Goal: Transaction & Acquisition: Purchase product/service

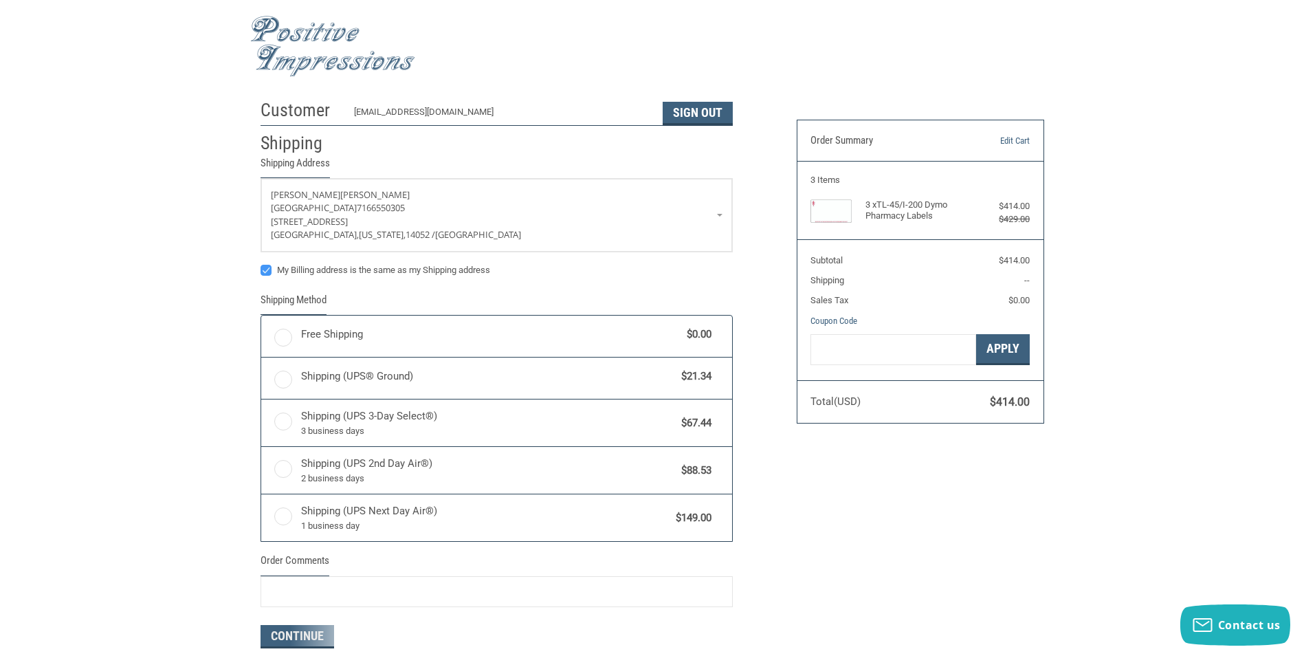
radio input "true"
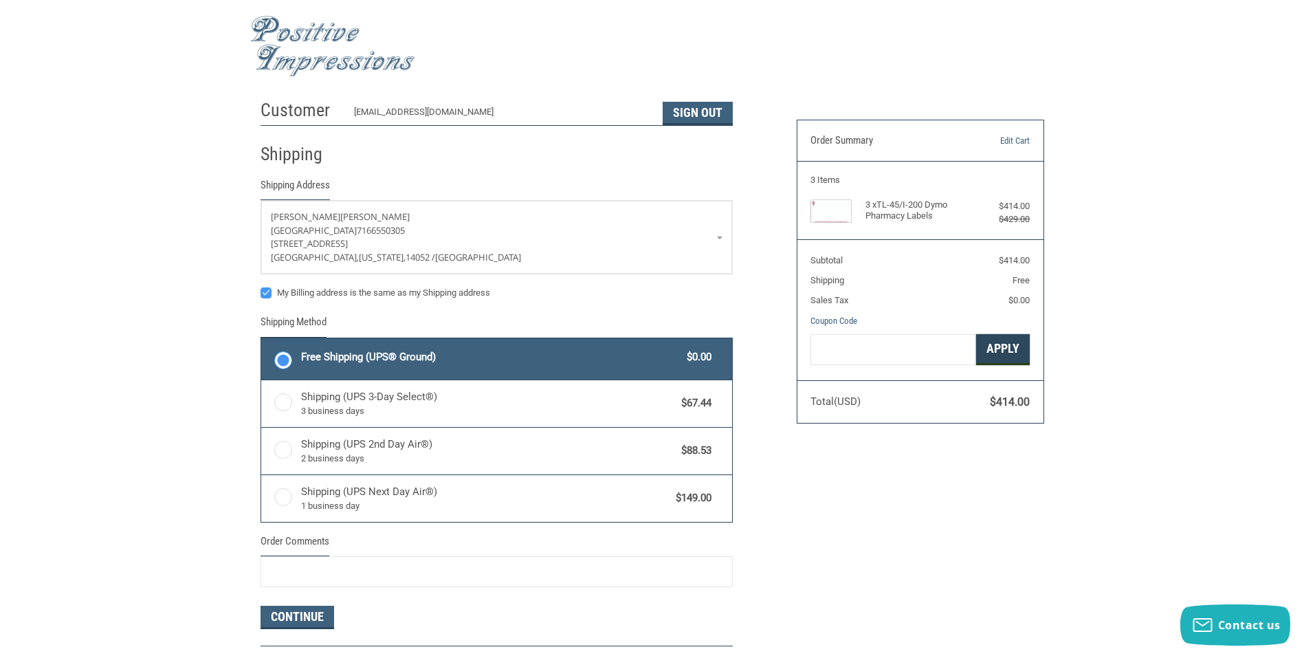
click at [1000, 354] on button "Apply" at bounding box center [1003, 349] width 54 height 31
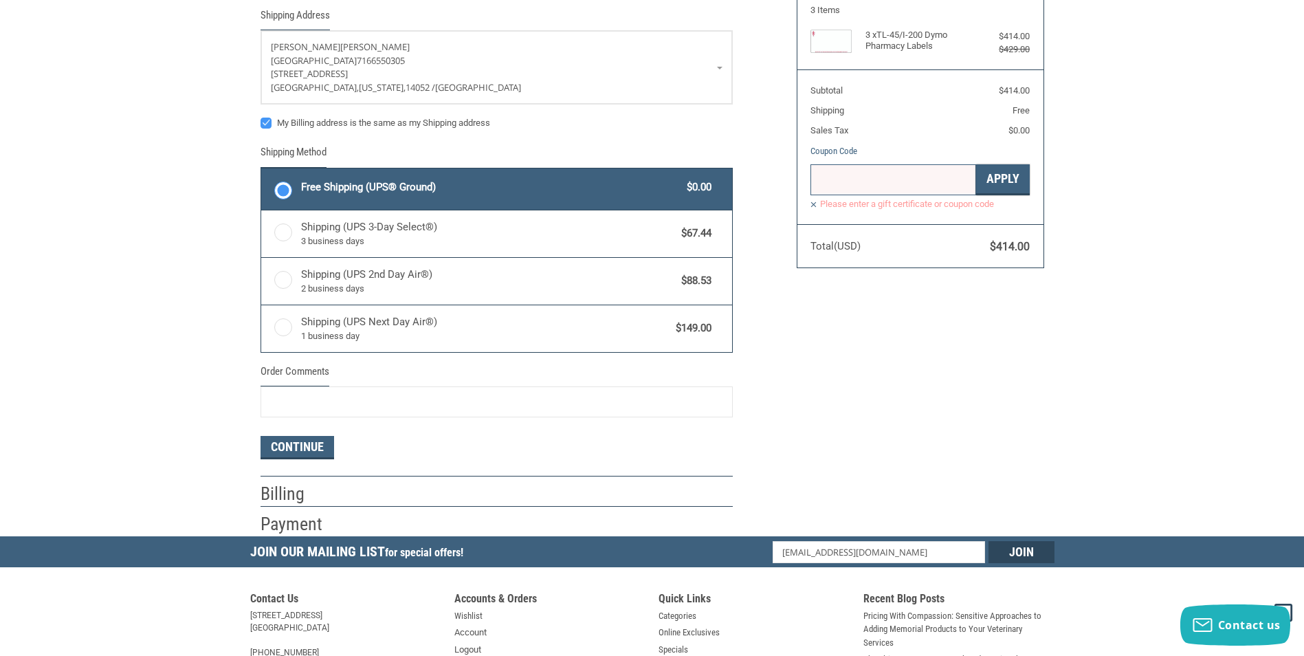
scroll to position [275, 0]
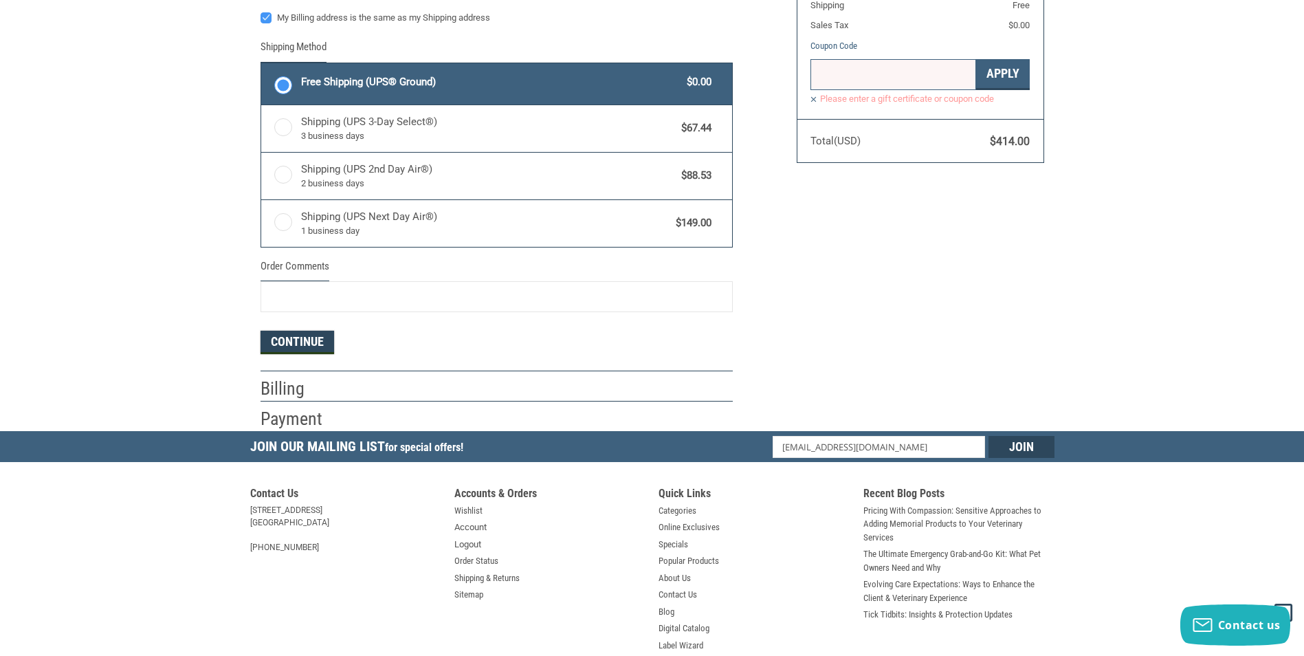
click at [322, 347] on button "Continue" at bounding box center [297, 342] width 74 height 23
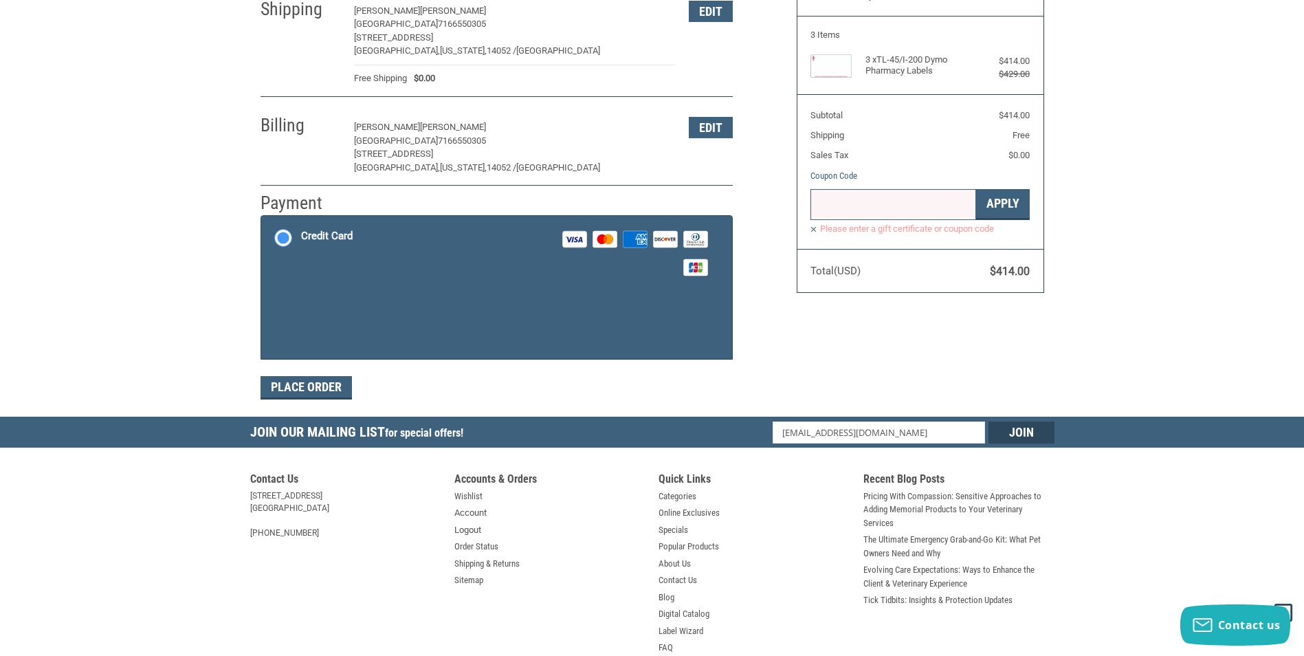
scroll to position [63, 0]
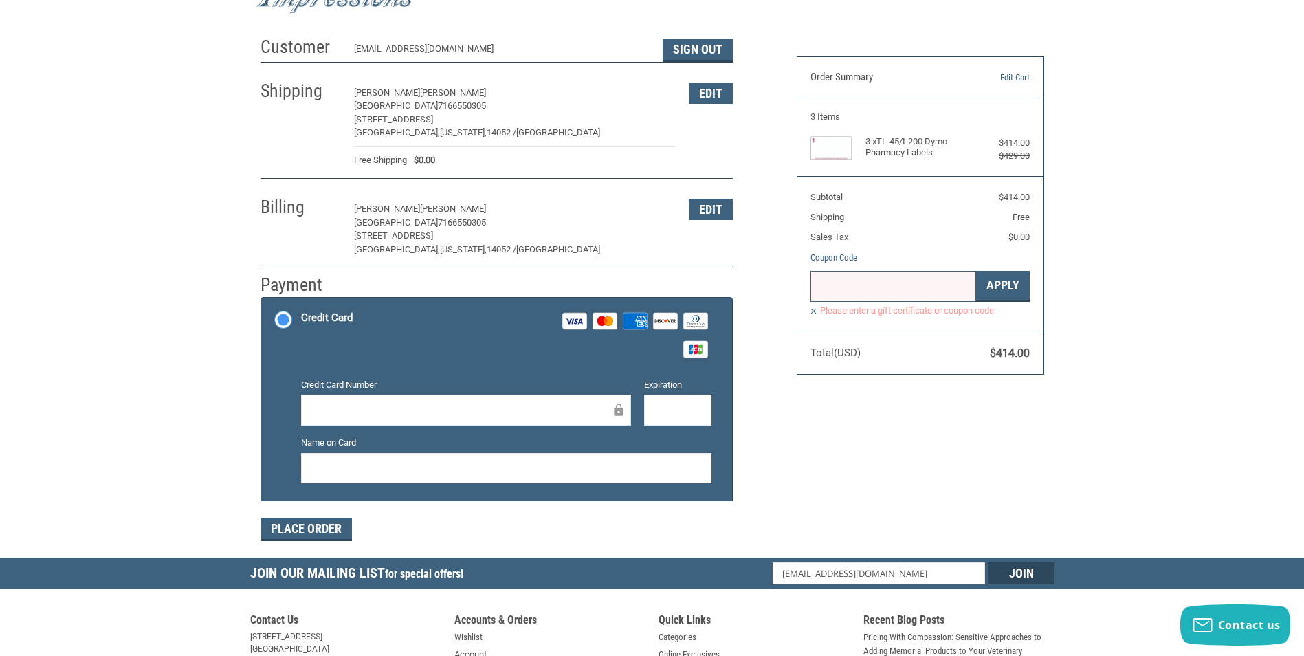
click at [814, 310] on label "Please enter a gift certificate or coupon code" at bounding box center [919, 310] width 219 height 12
click at [411, 400] on div at bounding box center [466, 409] width 330 height 31
click at [425, 423] on div at bounding box center [466, 409] width 330 height 31
click at [425, 401] on div at bounding box center [466, 409] width 330 height 31
click at [880, 511] on div "Customer [EMAIL_ADDRESS][DOMAIN_NAME] Sign Out Shipping [PERSON_NAME][GEOGRAPHI…" at bounding box center [652, 294] width 804 height 528
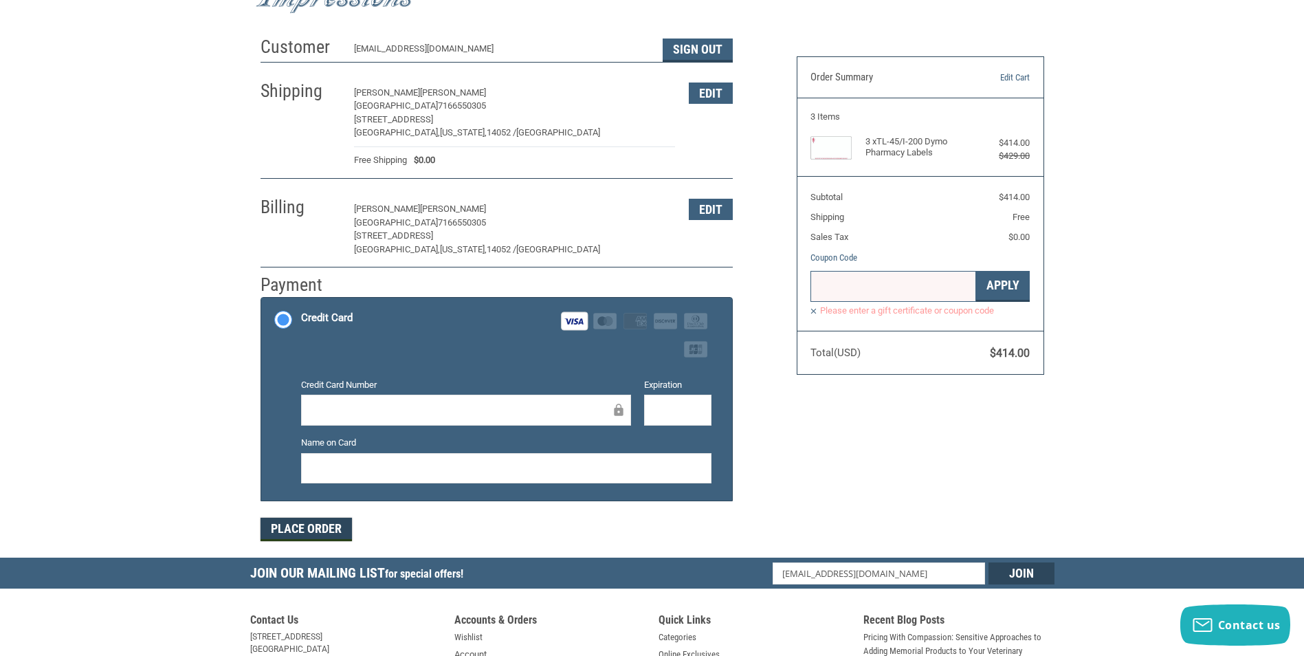
click at [304, 541] on button "Place Order" at bounding box center [305, 528] width 91 height 23
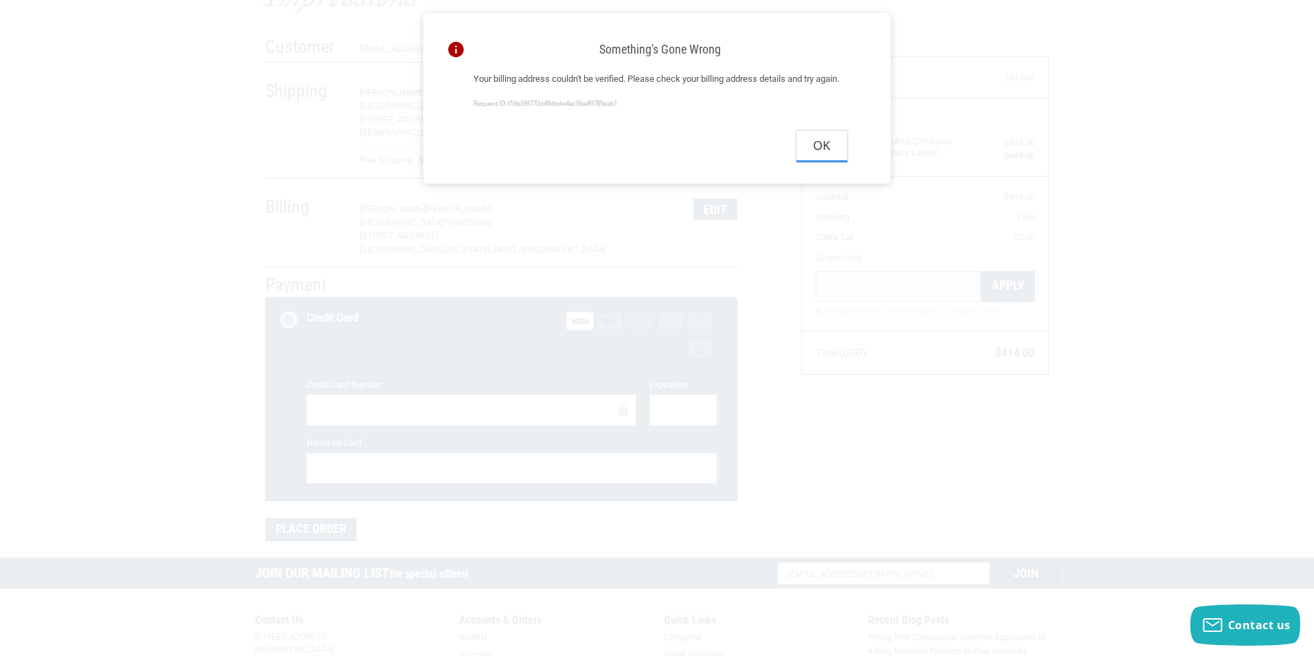
click at [822, 161] on button "Ok" at bounding box center [821, 146] width 51 height 31
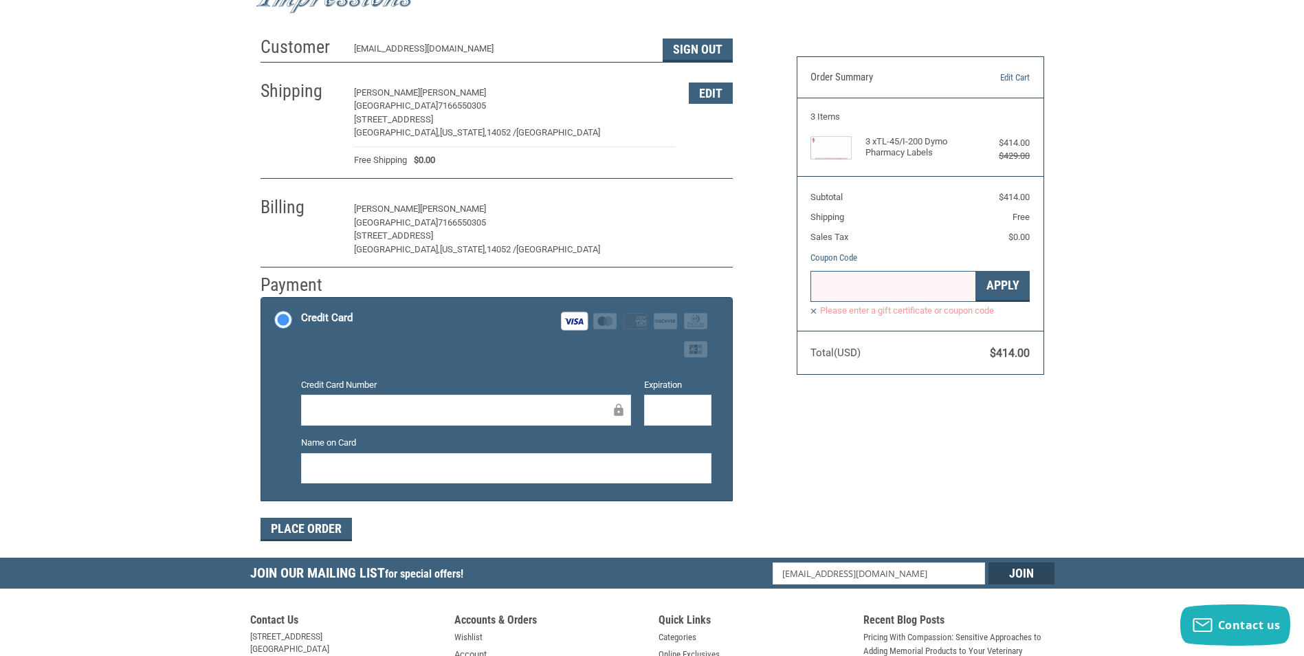
click at [705, 208] on button "Edit" at bounding box center [711, 209] width 44 height 21
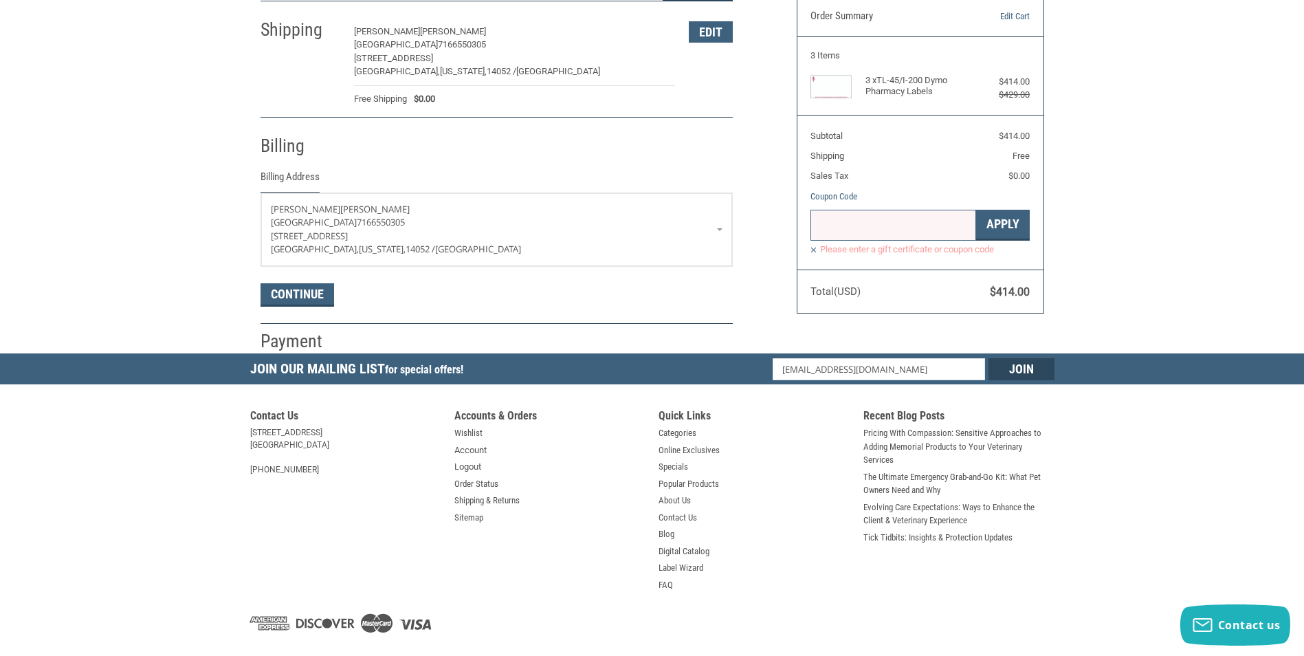
scroll to position [152, 0]
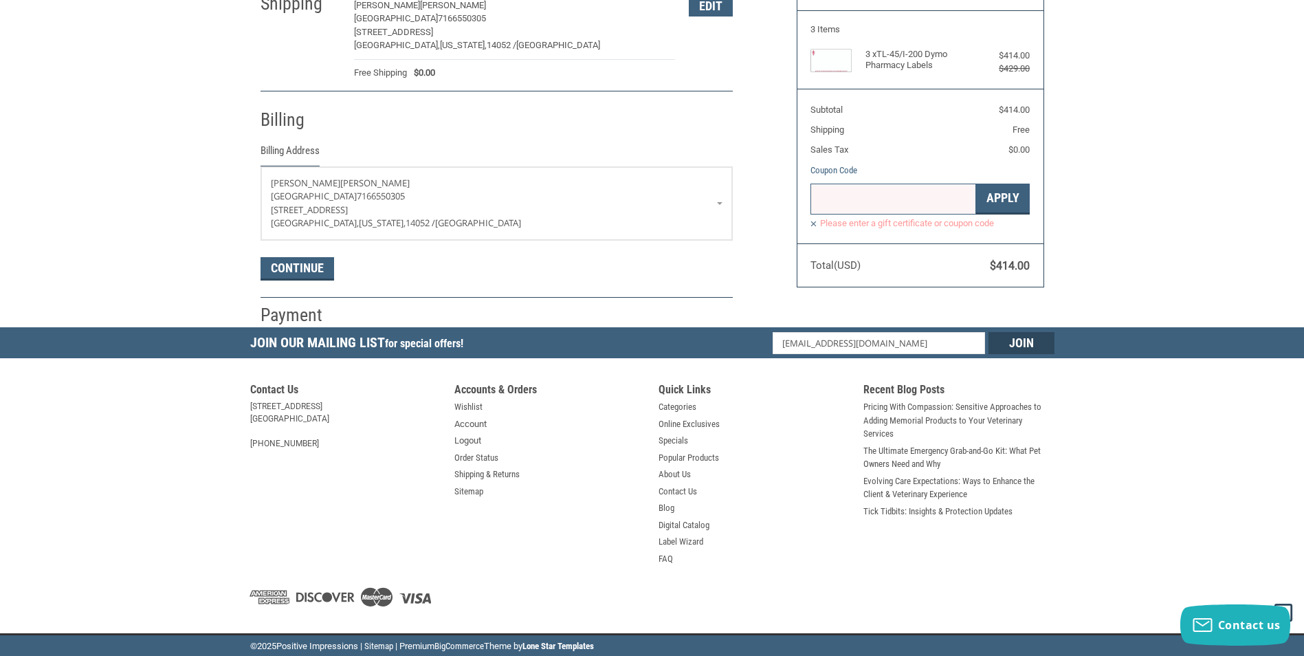
click at [733, 204] on div "Customer [EMAIL_ADDRESS][DOMAIN_NAME] Sign Out Shipping [PERSON_NAME][GEOGRAPHI…" at bounding box center [518, 134] width 536 height 385
click at [720, 205] on link "[PERSON_NAME][GEOGRAPHIC_DATA] 7166550305 [STREET_ADDRESS][US_STATE]" at bounding box center [496, 203] width 471 height 73
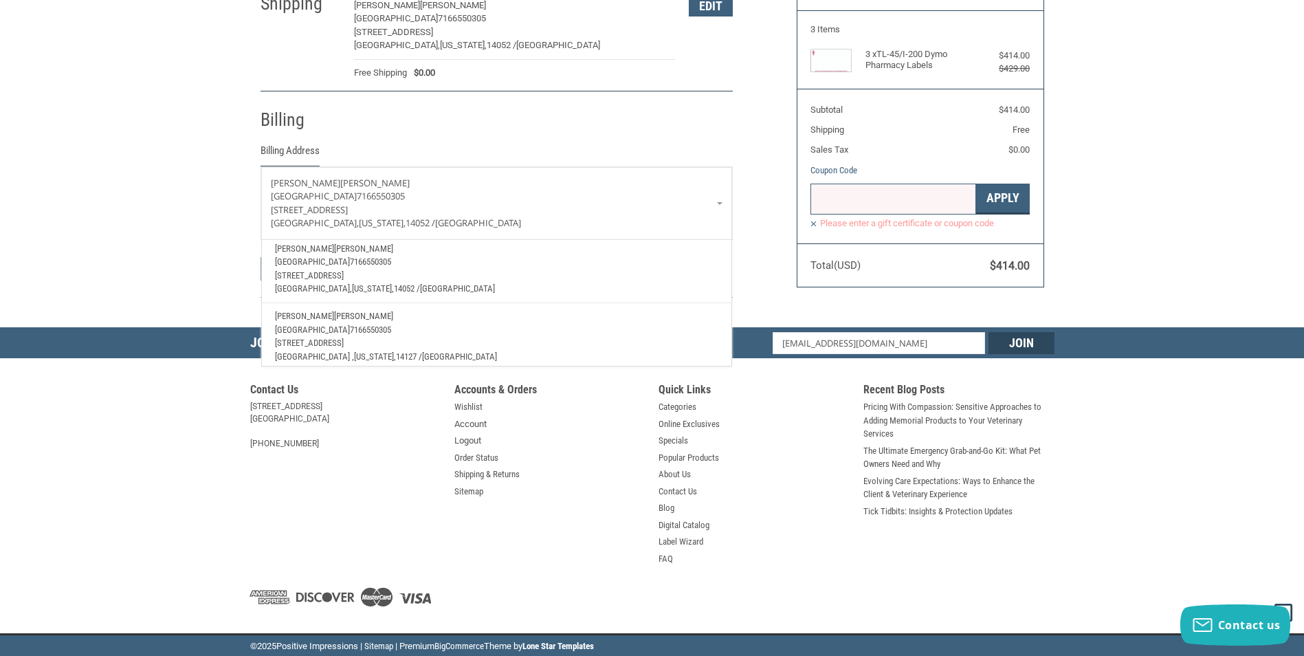
scroll to position [49, 0]
click at [337, 330] on span "[STREET_ADDRESS]" at bounding box center [309, 335] width 69 height 10
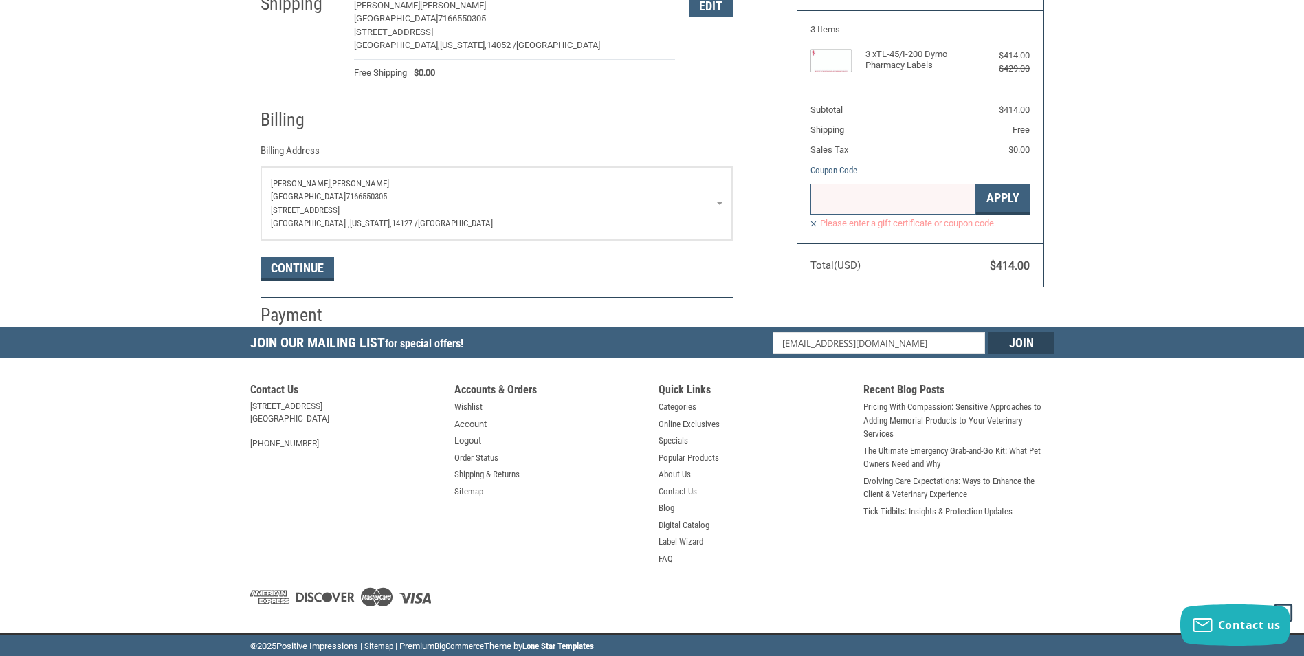
click at [726, 200] on link "[PERSON_NAME] [GEOGRAPHIC_DATA] 7166550305 [STREET_ADDRESS][US_STATE]" at bounding box center [496, 203] width 471 height 73
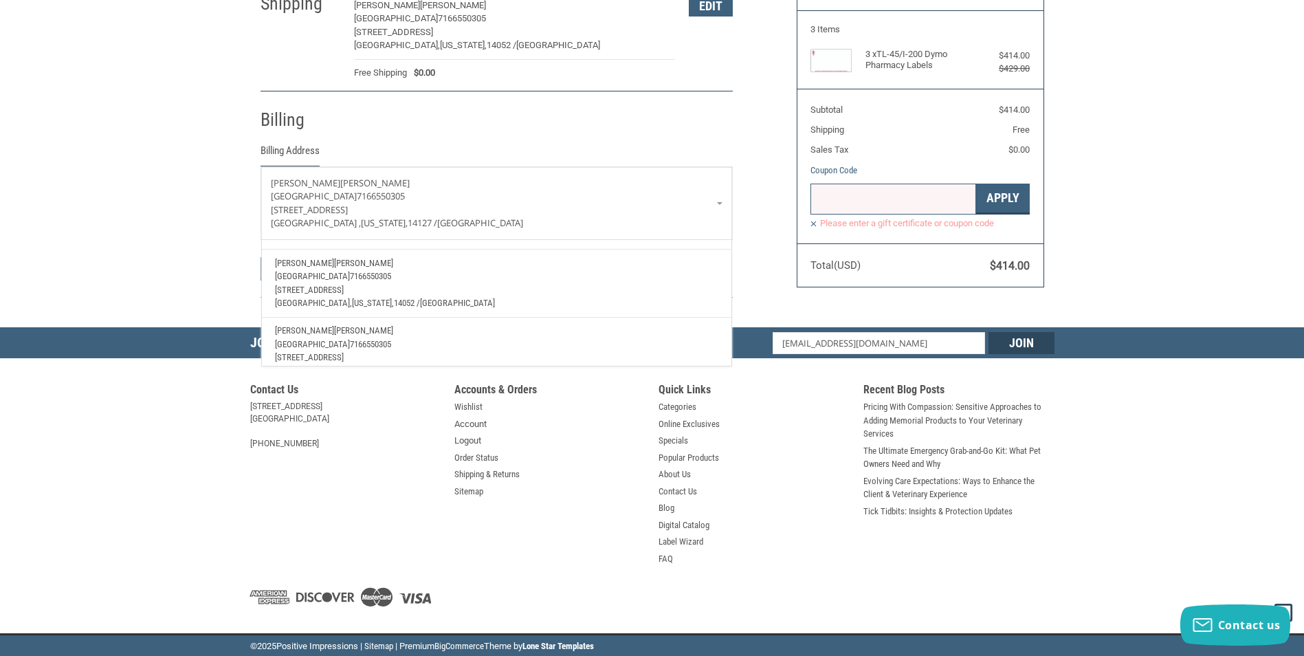
scroll to position [0, 0]
click at [322, 245] on link "Enter a new address" at bounding box center [496, 253] width 456 height 27
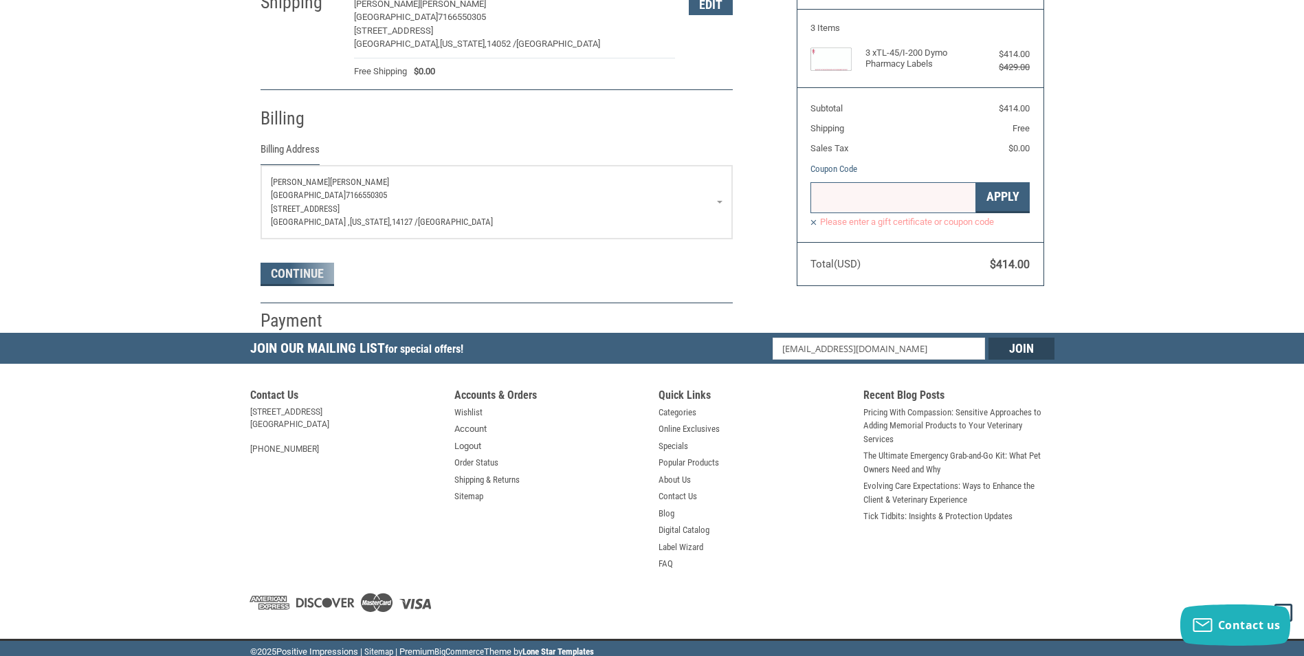
select select "US"
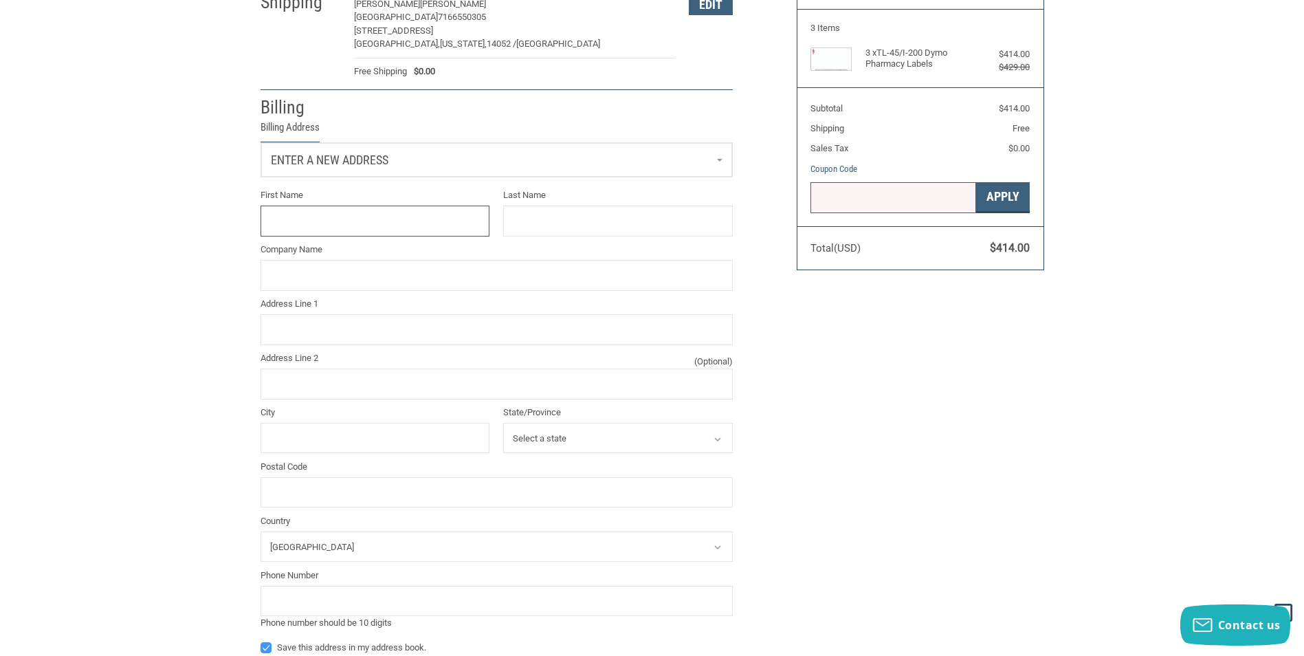
click at [454, 208] on input "First Name" at bounding box center [375, 220] width 230 height 31
type input "[PERSON_NAME]"
type input "52 Woodthrush Trail"
type input "[GEOGRAPHIC_DATA]"
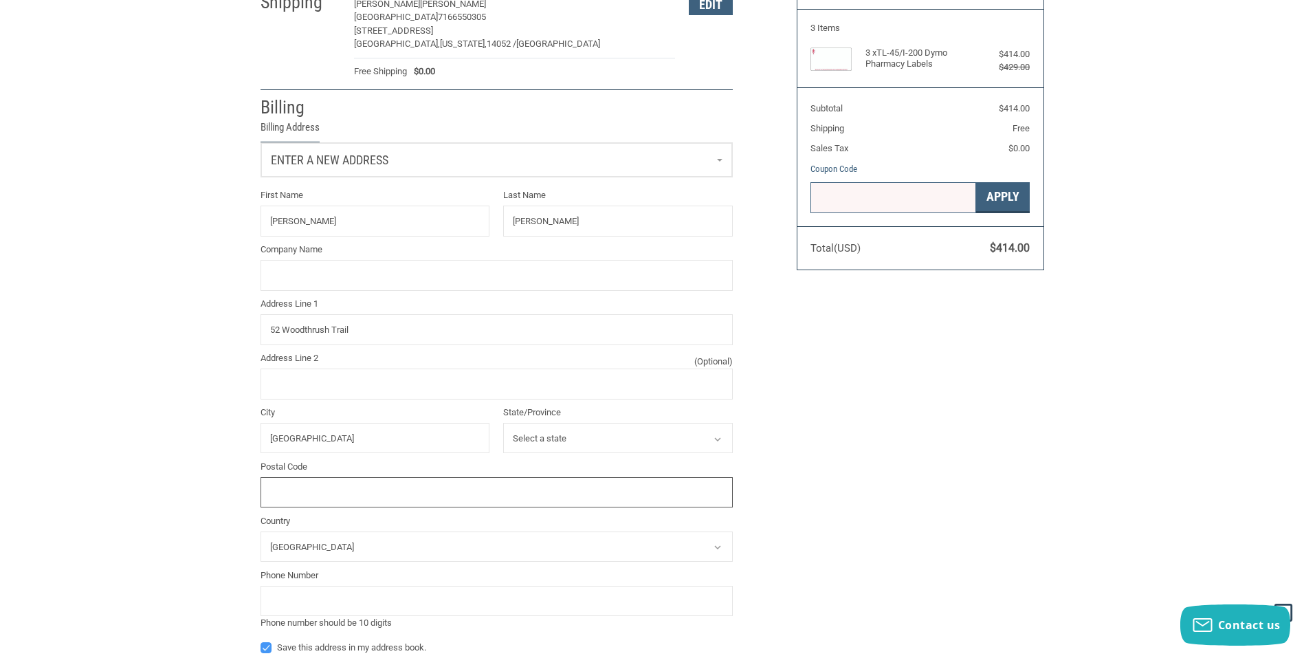
type input "14127"
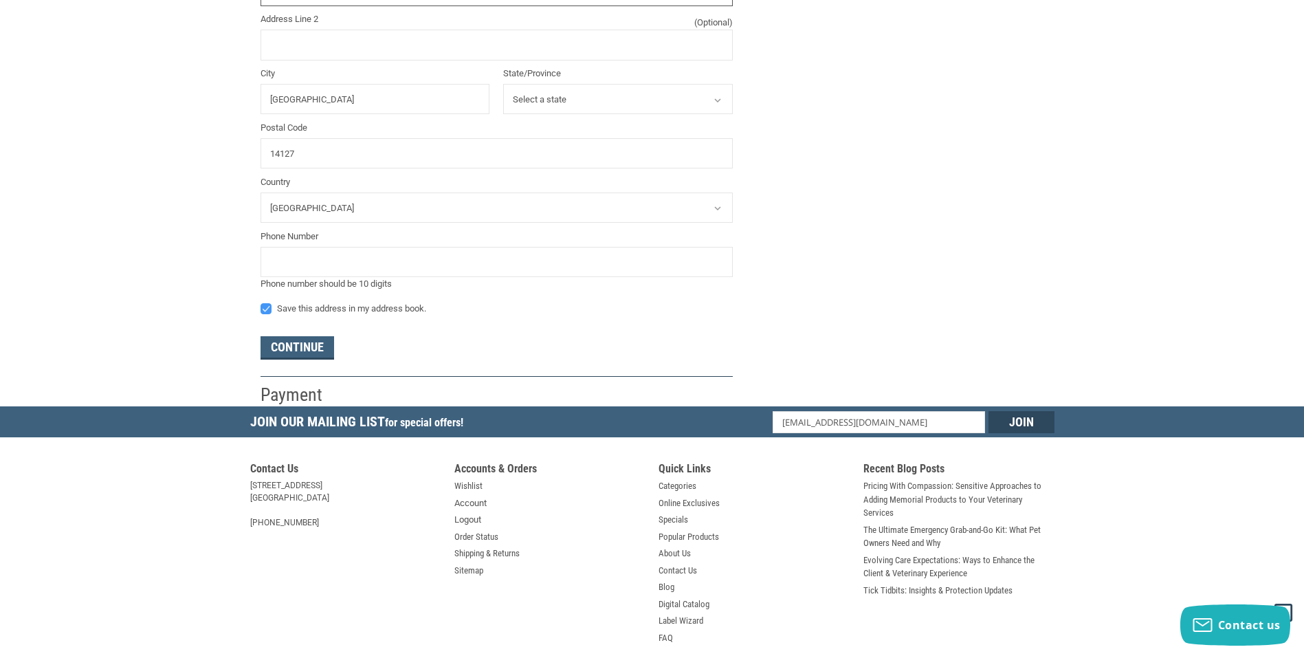
scroll to position [495, 0]
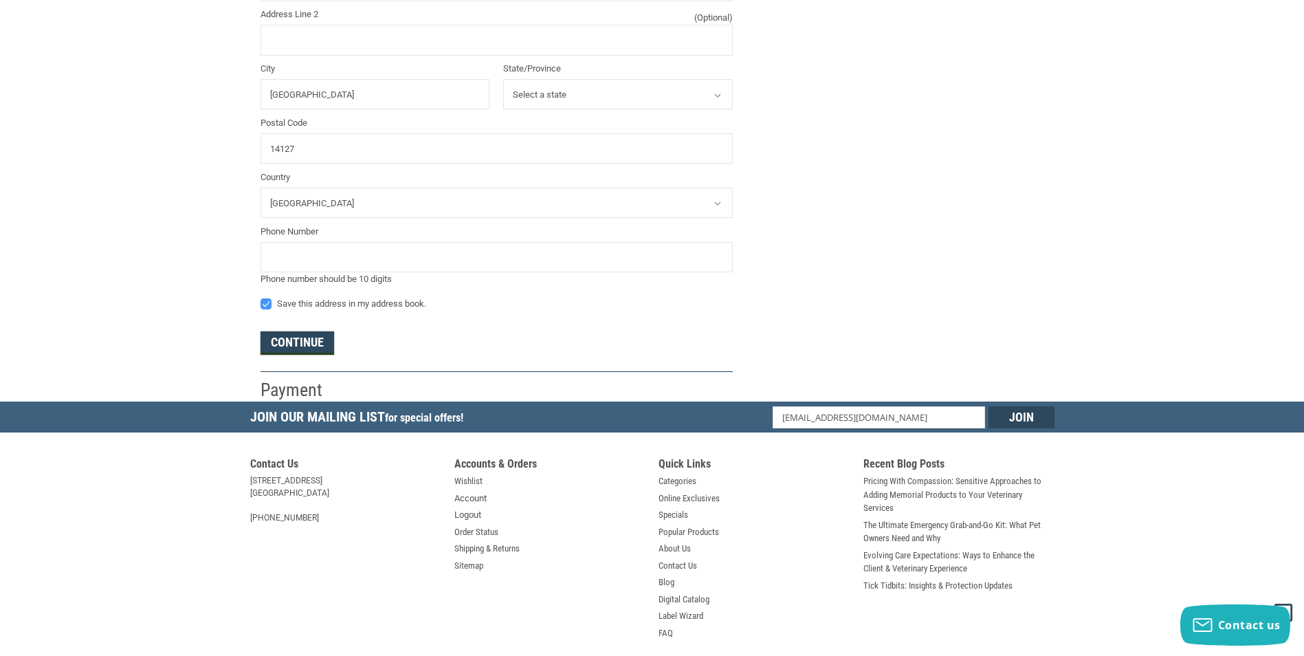
click at [318, 342] on button "Continue" at bounding box center [297, 342] width 74 height 23
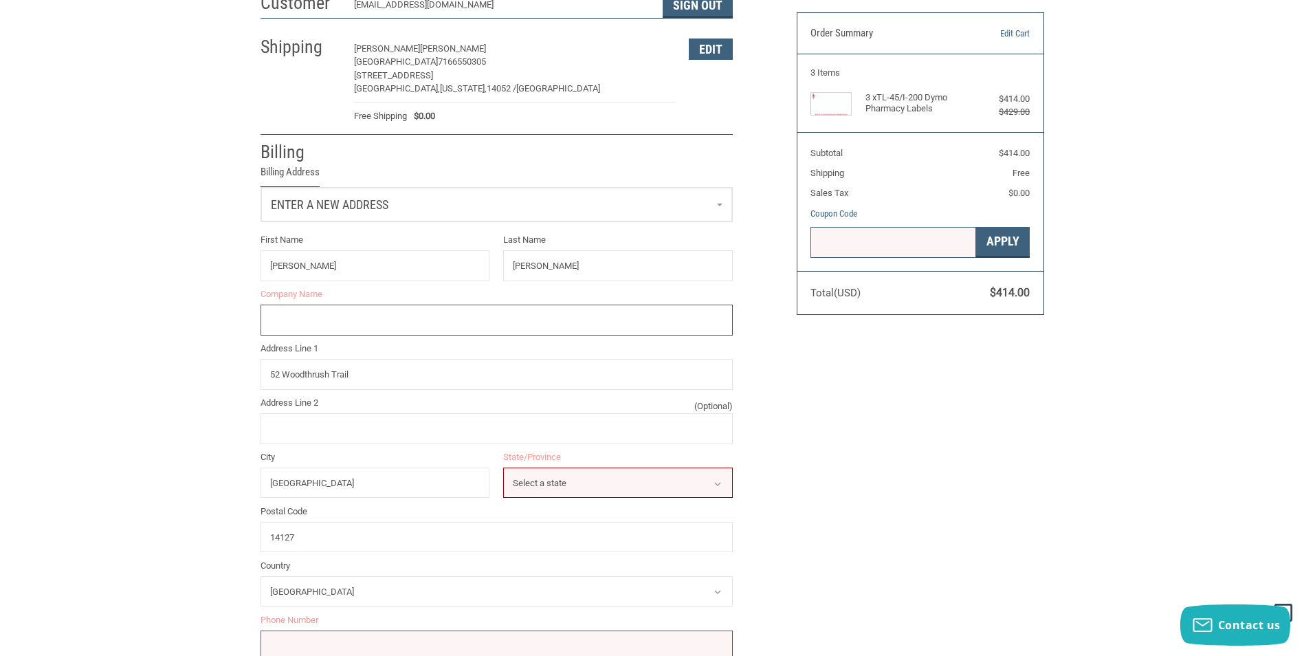
scroll to position [93, 0]
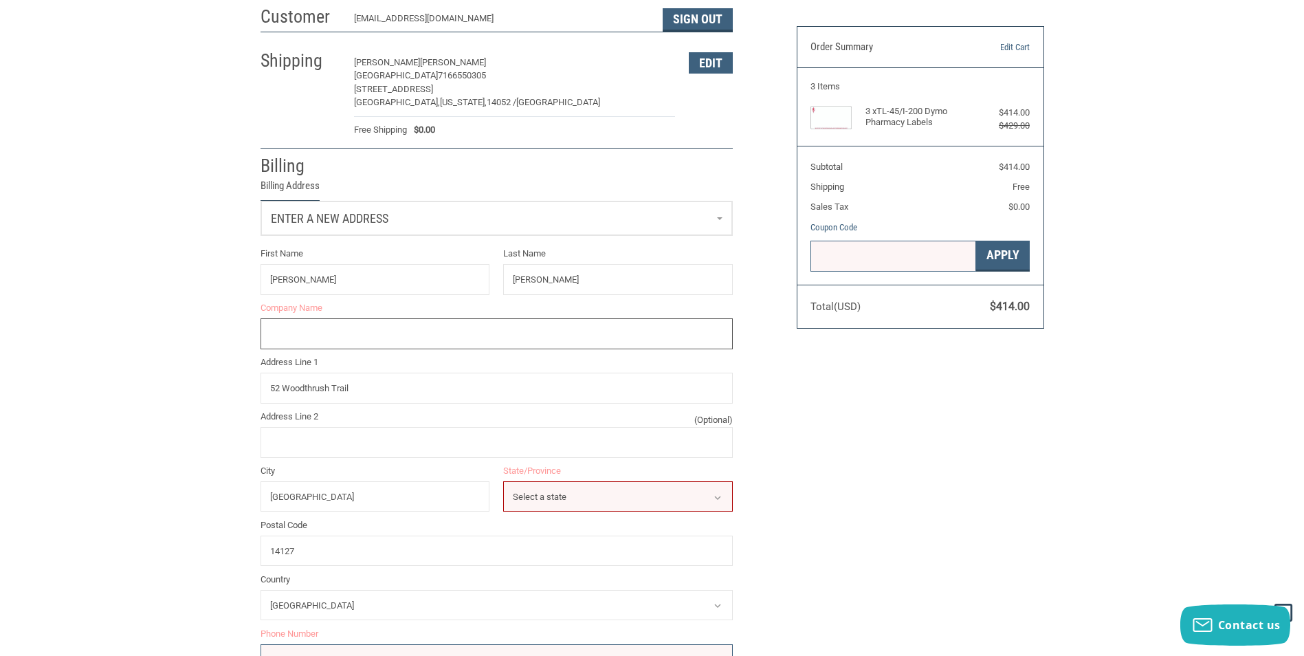
click at [318, 342] on input "Company Name" at bounding box center [496, 333] width 472 height 31
type input "[GEOGRAPHIC_DATA]"
click at [1131, 375] on div "Customer [EMAIL_ADDRESS][DOMAIN_NAME] Sign Out Shipping [PERSON_NAME][GEOGRAPHI…" at bounding box center [652, 401] width 1304 height 804
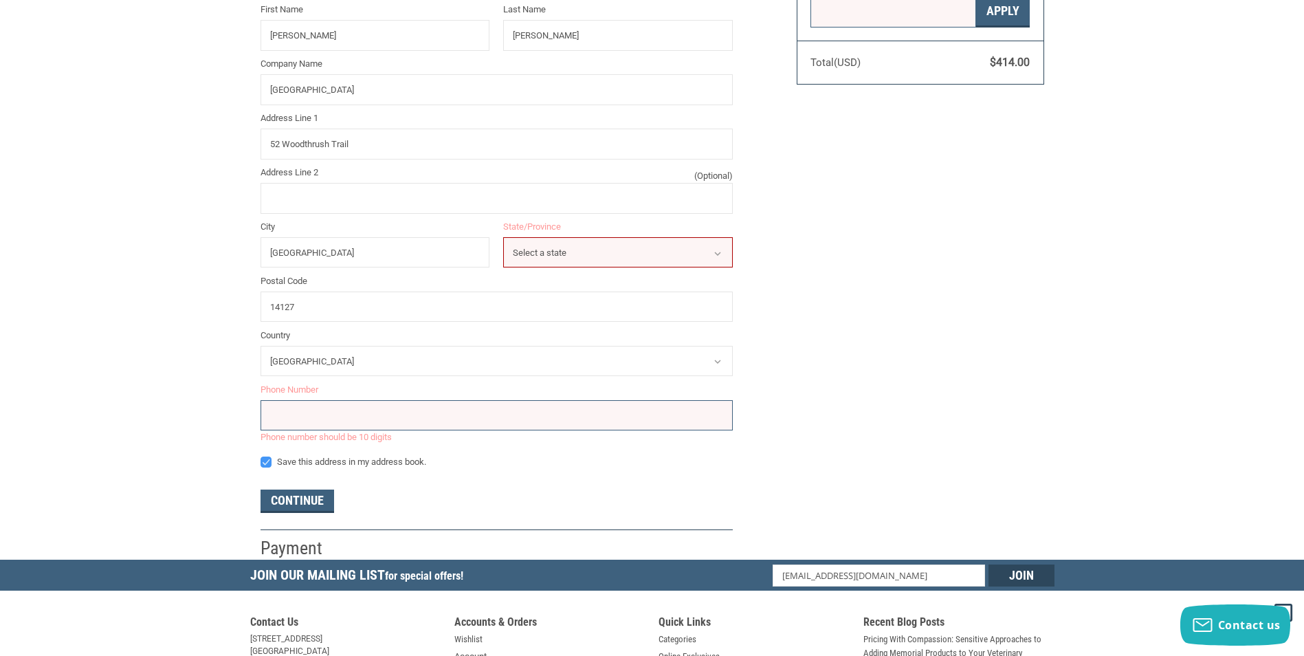
scroll to position [437, 0]
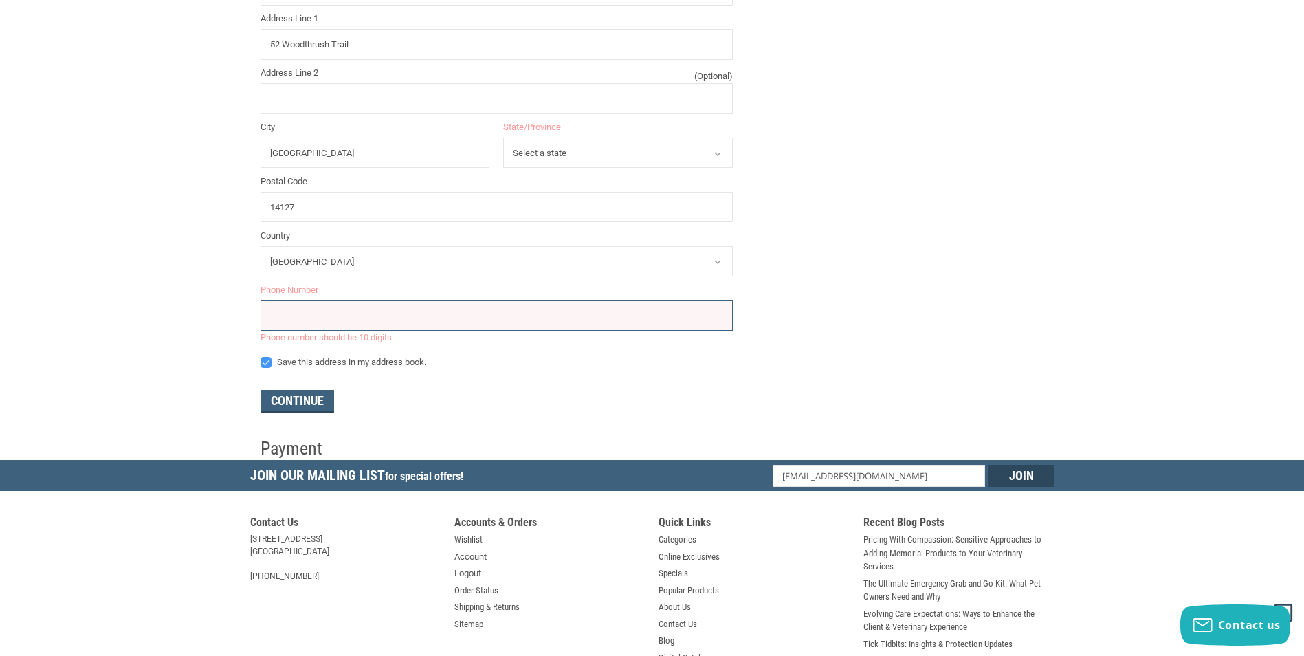
click at [703, 165] on select "Select a state [US_STATE] [US_STATE] [US_STATE] [US_STATE] [US_STATE] Armed For…" at bounding box center [618, 152] width 230 height 31
select select "NY"
click at [503, 140] on select "Select a state [US_STATE] [US_STATE] [US_STATE] [US_STATE] [US_STATE] Armed For…" at bounding box center [618, 152] width 230 height 31
click at [357, 320] on input "tel" at bounding box center [496, 315] width 472 height 31
type input "7166550305"
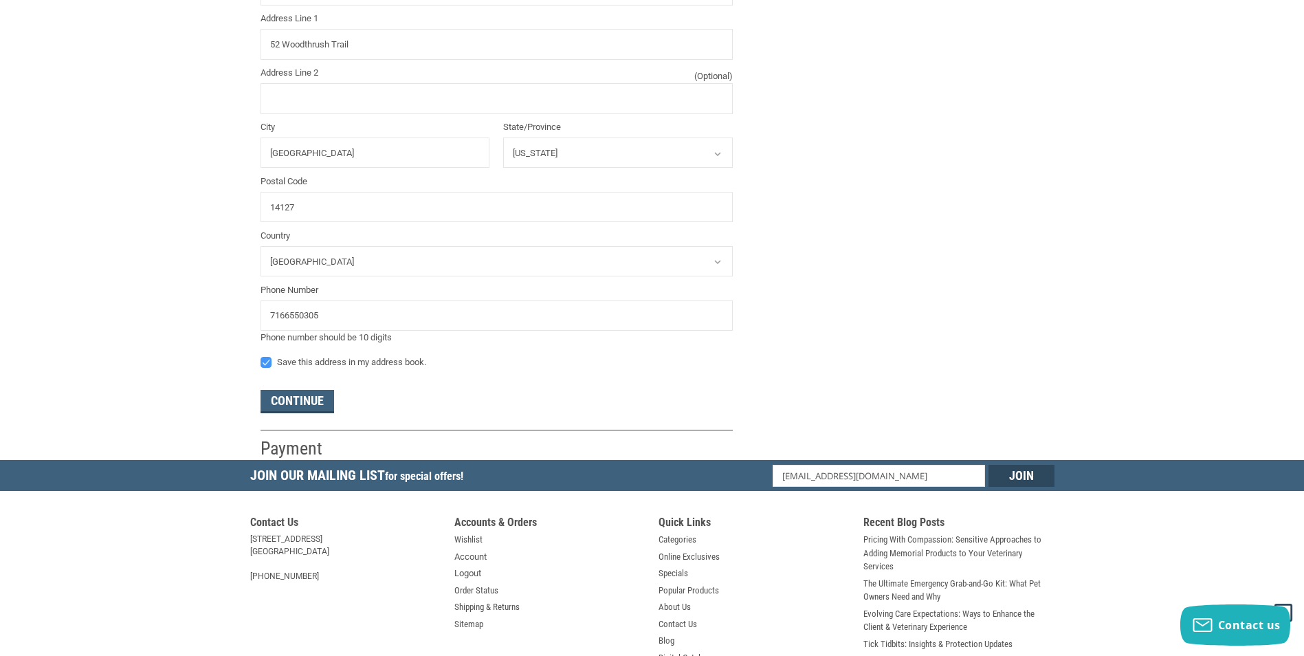
click at [1003, 335] on div "Customer [EMAIL_ADDRESS][DOMAIN_NAME] Sign Out Shipping [PERSON_NAME][GEOGRAPHI…" at bounding box center [652, 58] width 804 height 804
drag, startPoint x: 330, startPoint y: 401, endPoint x: 845, endPoint y: 395, distance: 514.7
click at [340, 401] on div "Continue" at bounding box center [496, 401] width 472 height 23
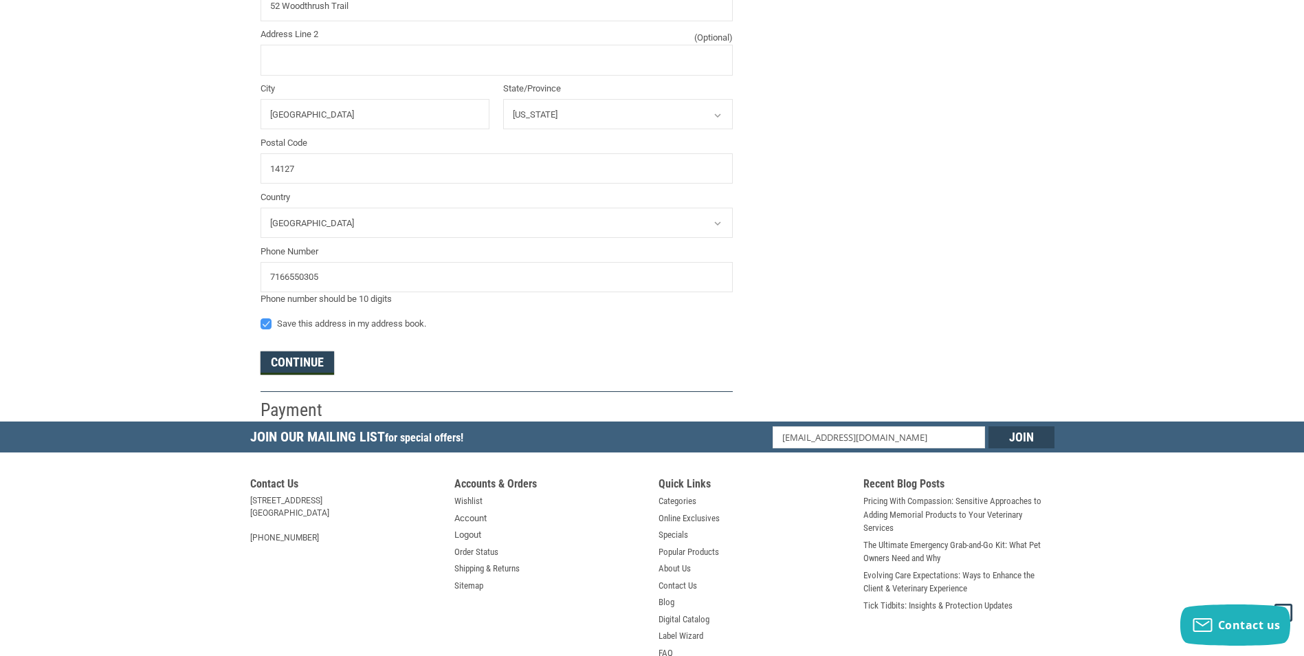
scroll to position [574, 0]
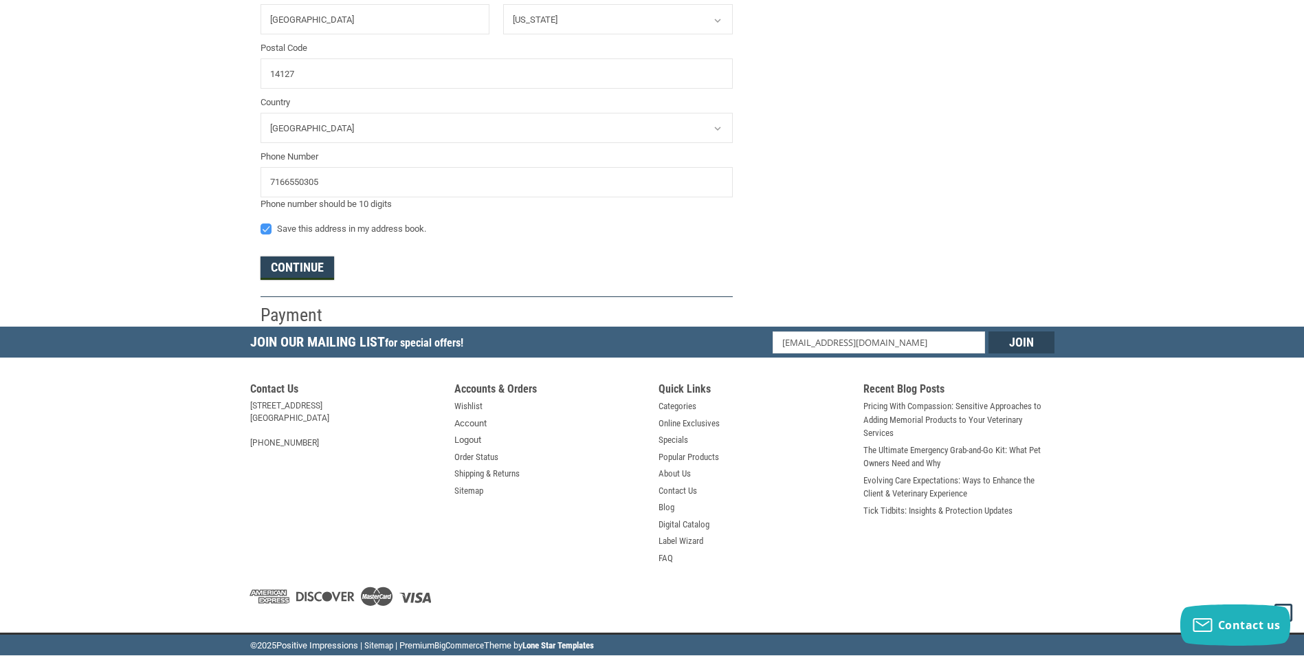
click at [312, 274] on button "Continue" at bounding box center [297, 267] width 74 height 23
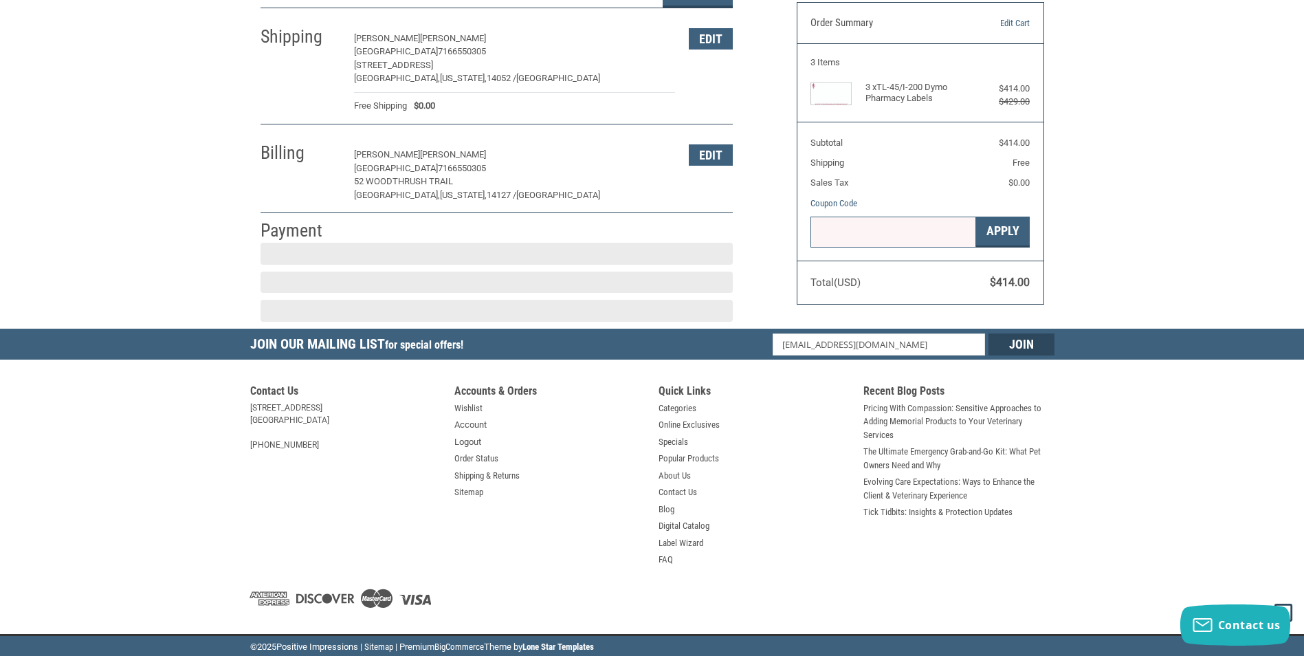
scroll to position [120, 0]
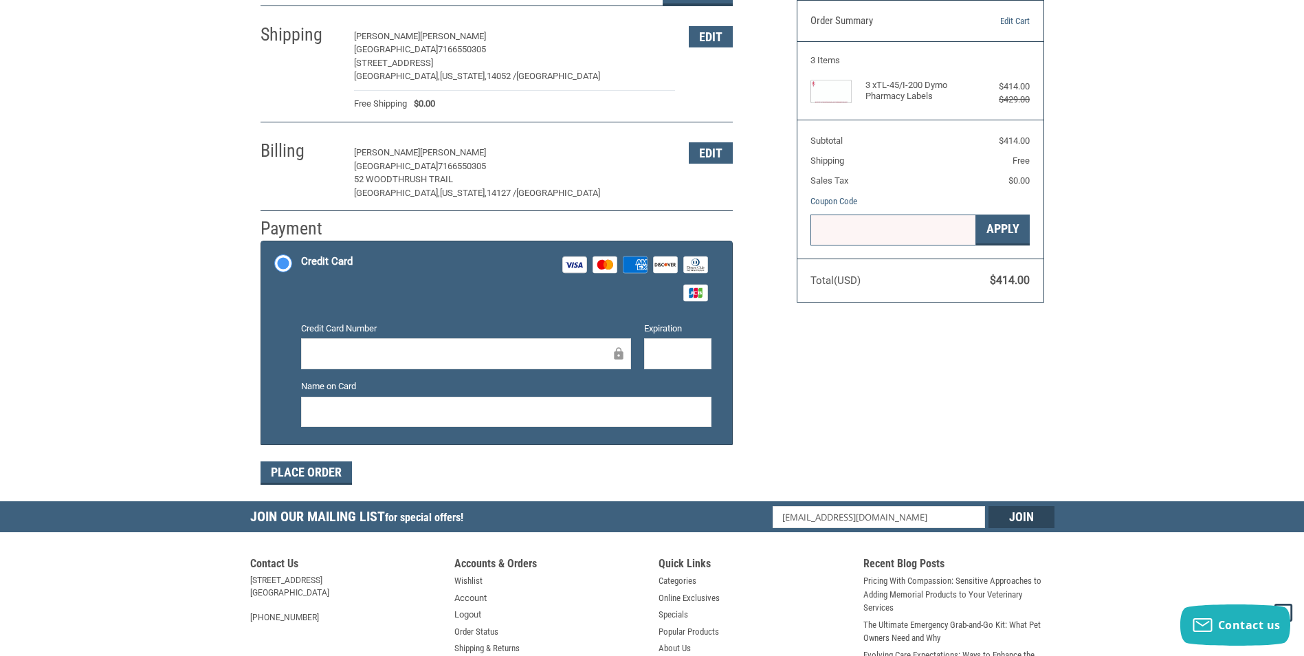
click at [496, 363] on div at bounding box center [466, 353] width 330 height 31
click at [283, 471] on button "Place Order" at bounding box center [305, 472] width 91 height 23
